Goal: Navigation & Orientation: Find specific page/section

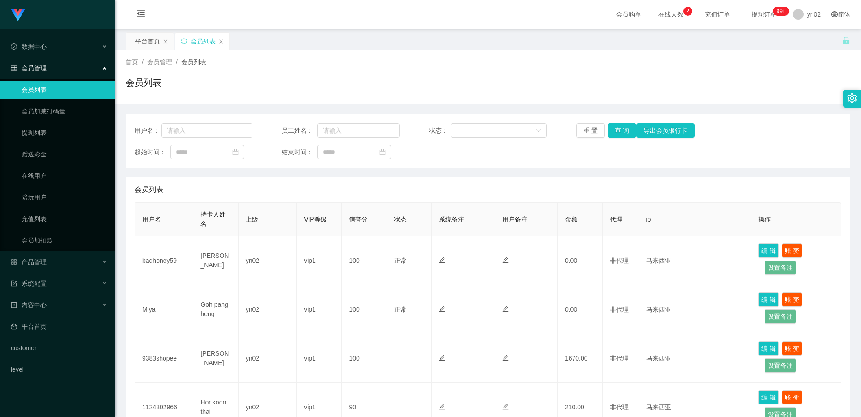
scroll to position [135, 0]
